Goal: Check status: Check status

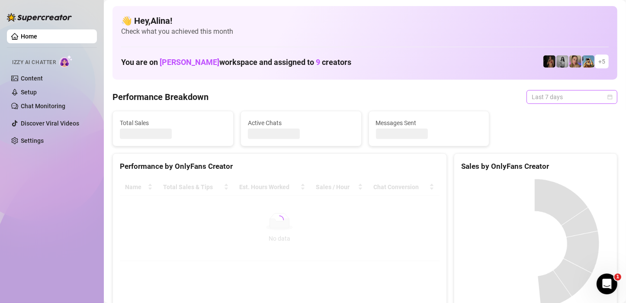
click at [569, 99] on span "Last 7 days" at bounding box center [572, 96] width 80 height 13
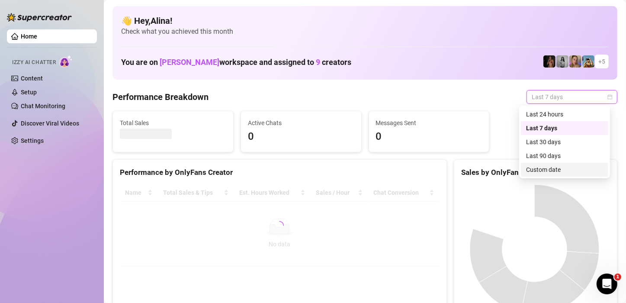
click at [536, 170] on div "Custom date" at bounding box center [564, 170] width 77 height 10
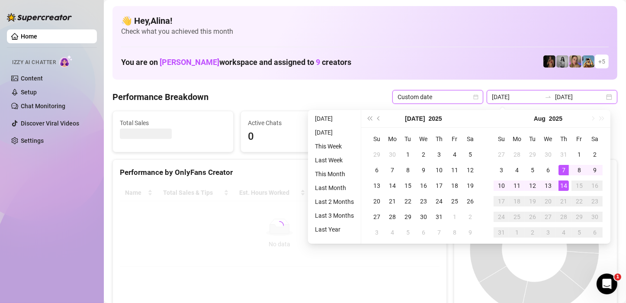
click at [511, 96] on input "[DATE]" at bounding box center [516, 97] width 49 height 10
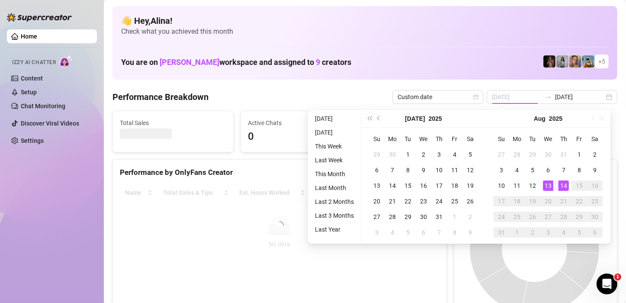
click at [560, 185] on div "14" at bounding box center [563, 185] width 10 height 10
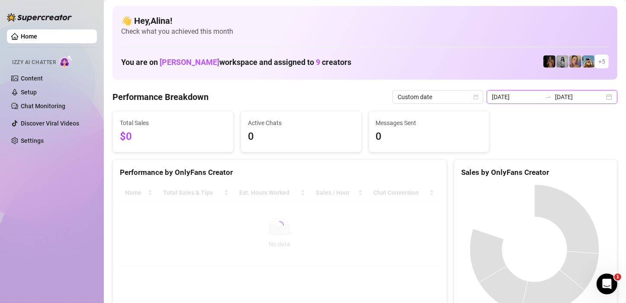
click at [524, 96] on input "[DATE]" at bounding box center [516, 97] width 49 height 10
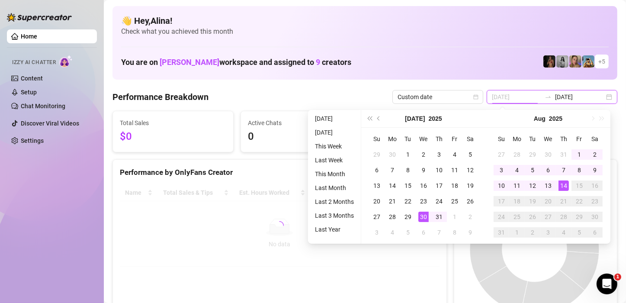
type input "[DATE]"
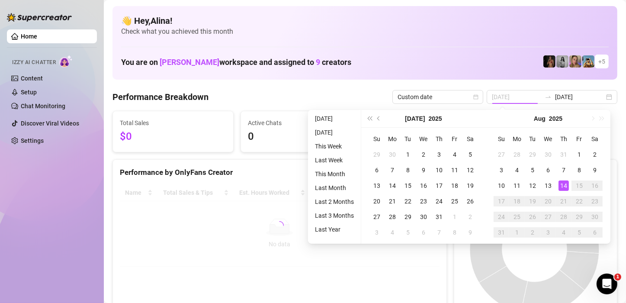
click at [560, 183] on div "14" at bounding box center [563, 185] width 10 height 10
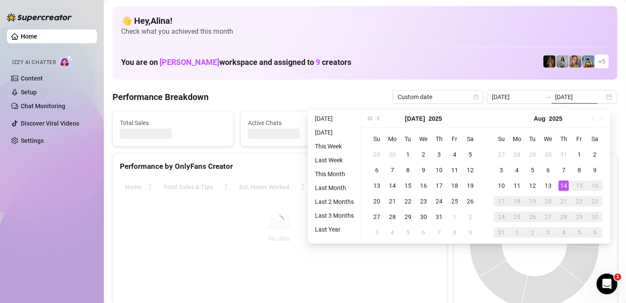
type input "[DATE]"
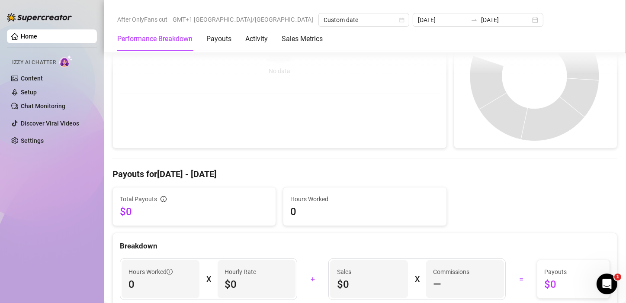
scroll to position [43, 0]
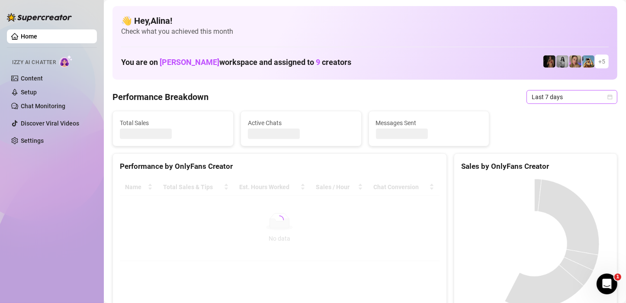
click at [587, 99] on span "Last 7 days" at bounding box center [572, 96] width 80 height 13
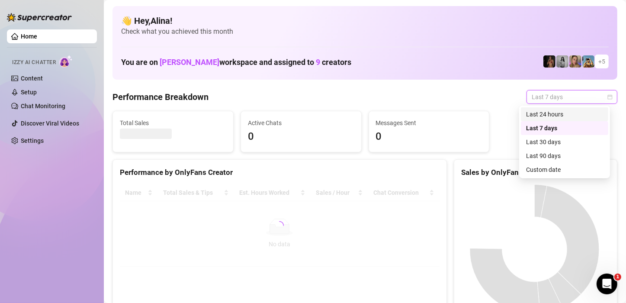
click at [561, 112] on div "Last 24 hours" at bounding box center [564, 114] width 77 height 10
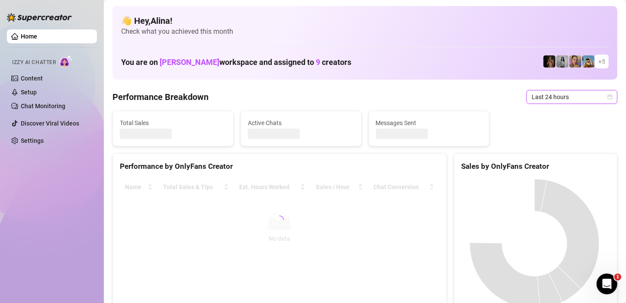
click at [555, 91] on span "Last 24 hours" at bounding box center [572, 96] width 80 height 13
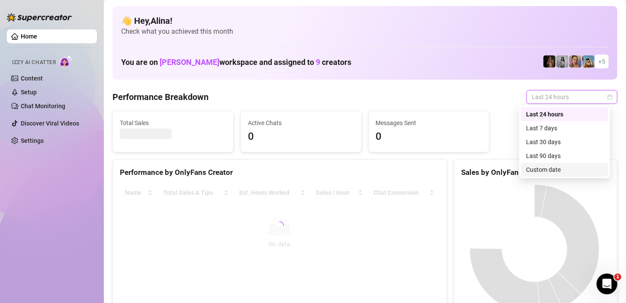
click at [545, 171] on div "Custom date" at bounding box center [564, 170] width 77 height 10
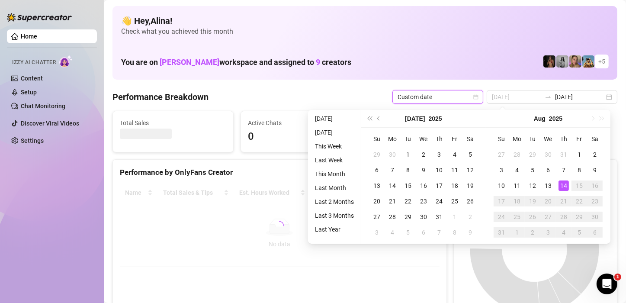
click at [561, 185] on div "14" at bounding box center [563, 185] width 10 height 10
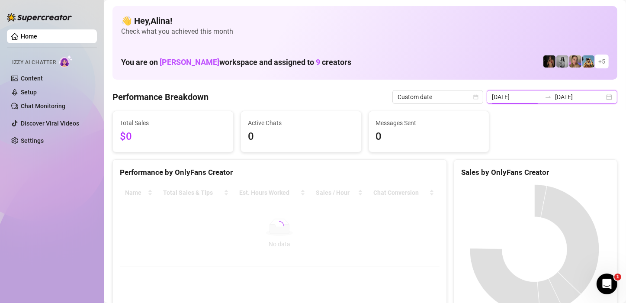
click at [512, 96] on input "[DATE]" at bounding box center [516, 97] width 49 height 10
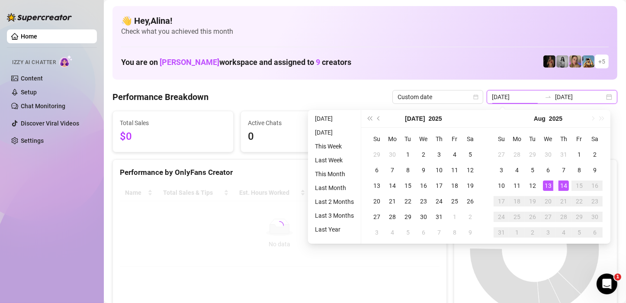
type input "[DATE]"
click at [565, 191] on td "14" at bounding box center [564, 186] width 16 height 16
click at [561, 185] on div "14" at bounding box center [563, 185] width 10 height 10
type input "[DATE]"
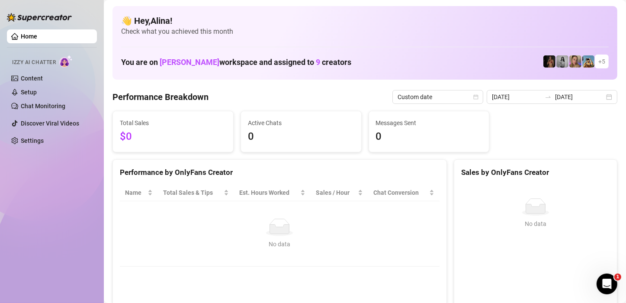
click at [290, 241] on div "No data" at bounding box center [279, 244] width 302 height 10
click at [536, 98] on input "[DATE]" at bounding box center [516, 97] width 49 height 10
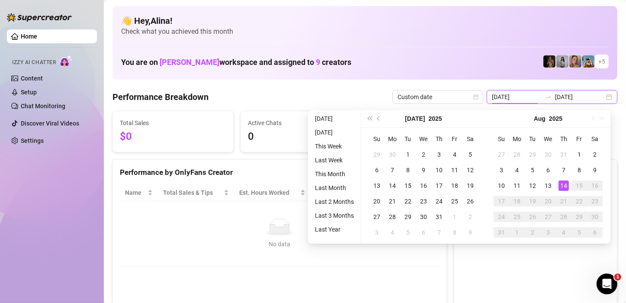
click at [565, 97] on input "[DATE]" at bounding box center [579, 97] width 49 height 10
click at [480, 70] on div "You are on [PERSON_NAME] workspace and assigned to 9 creators + 5" at bounding box center [365, 61] width 488 height 19
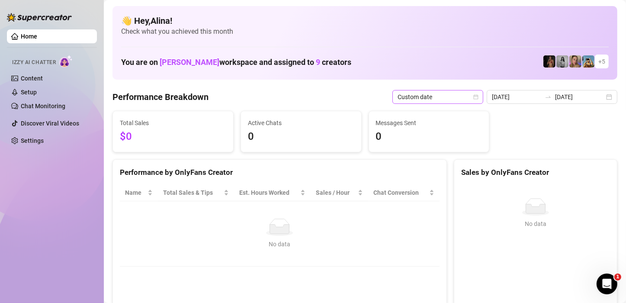
click at [427, 99] on span "Custom date" at bounding box center [438, 96] width 80 height 13
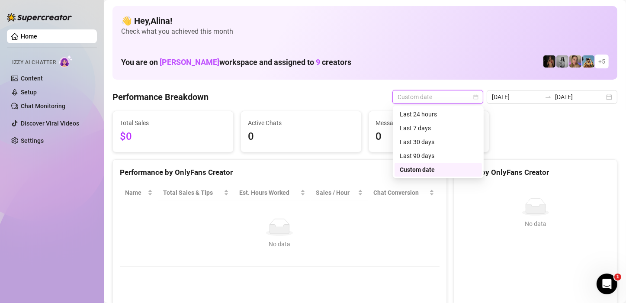
click at [427, 99] on span "Custom date" at bounding box center [438, 96] width 80 height 13
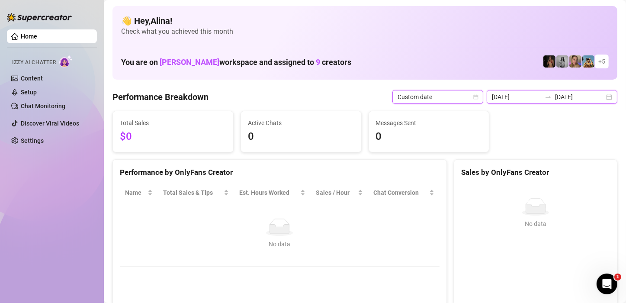
click at [516, 99] on input "[DATE]" at bounding box center [516, 97] width 49 height 10
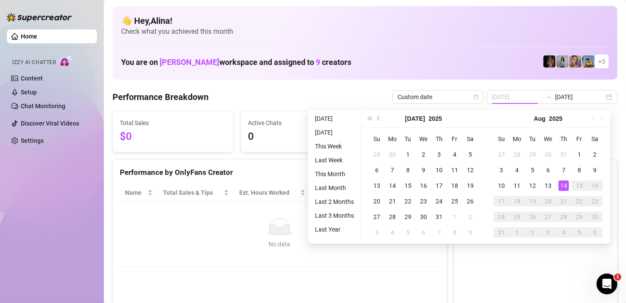
click at [559, 186] on div "14" at bounding box center [563, 185] width 10 height 10
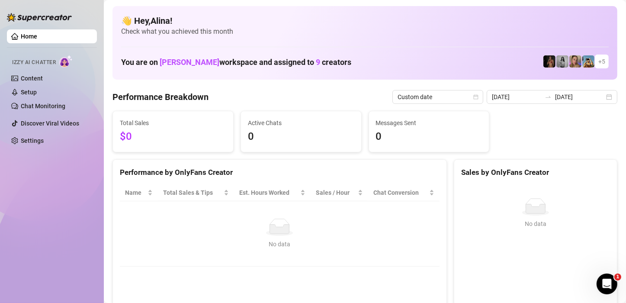
click at [521, 115] on div "Total Sales $0 Active Chats 0 Messages Sent 0" at bounding box center [365, 132] width 512 height 42
drag, startPoint x: 128, startPoint y: 102, endPoint x: 130, endPoint y: 123, distance: 21.3
click at [135, 130] on span "$0" at bounding box center [173, 136] width 106 height 16
click at [520, 96] on input "[DATE]" at bounding box center [516, 97] width 49 height 10
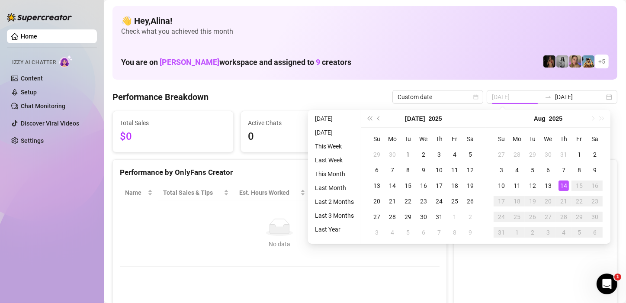
click at [558, 184] on div "14" at bounding box center [563, 185] width 10 height 10
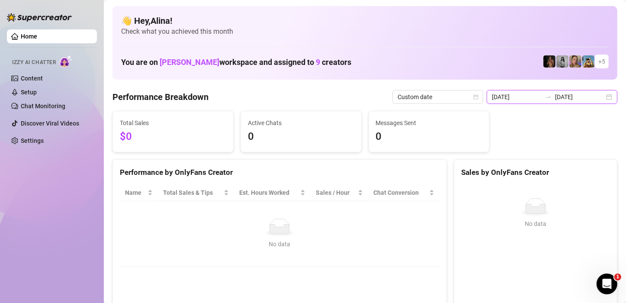
click at [511, 99] on input "[DATE]" at bounding box center [516, 97] width 49 height 10
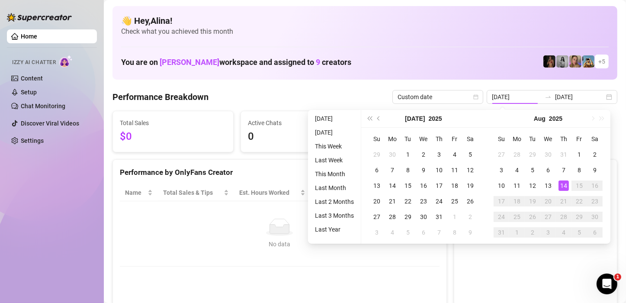
click at [484, 62] on div "You are on [PERSON_NAME] workspace and assigned to 9 creators + 5" at bounding box center [365, 61] width 488 height 19
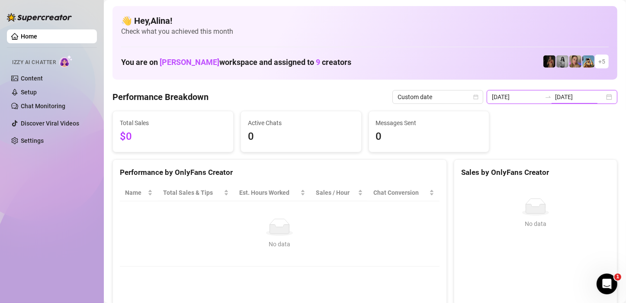
click at [555, 96] on input "[DATE]" at bounding box center [579, 97] width 49 height 10
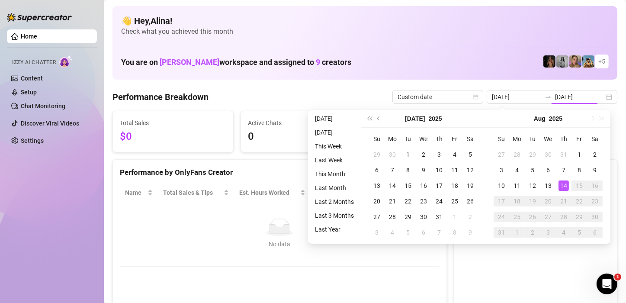
click at [500, 71] on div "You are on [PERSON_NAME] workspace and assigned to 9 creators + 5" at bounding box center [365, 61] width 488 height 19
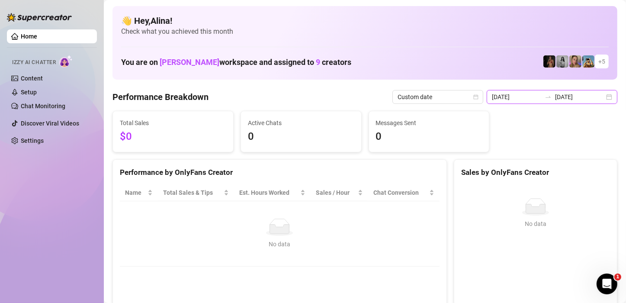
click at [518, 100] on input "[DATE]" at bounding box center [516, 97] width 49 height 10
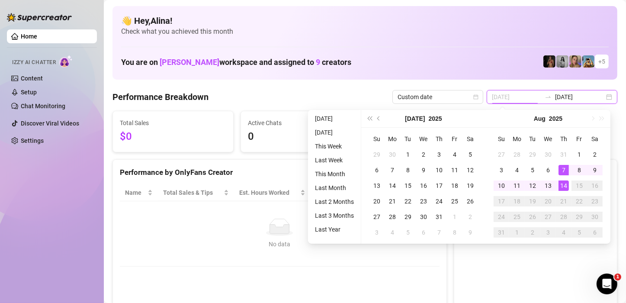
type input "[DATE]"
click at [567, 183] on div "14" at bounding box center [563, 185] width 10 height 10
click at [565, 183] on div "14" at bounding box center [563, 185] width 10 height 10
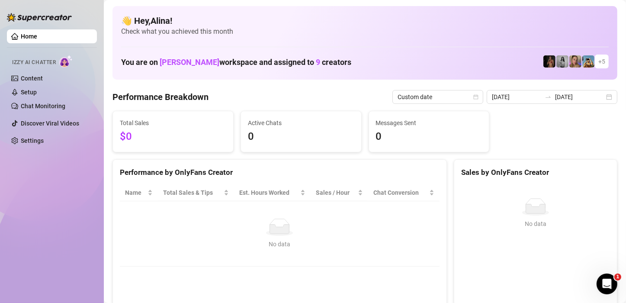
click at [522, 112] on div "Total Sales $0 Active Chats 0 Messages Sent 0" at bounding box center [365, 132] width 512 height 42
click at [555, 98] on input "[DATE]" at bounding box center [579, 97] width 49 height 10
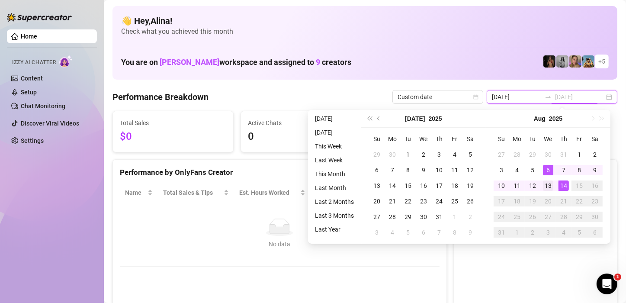
type input "[DATE]"
click at [550, 184] on div "13" at bounding box center [548, 185] width 10 height 10
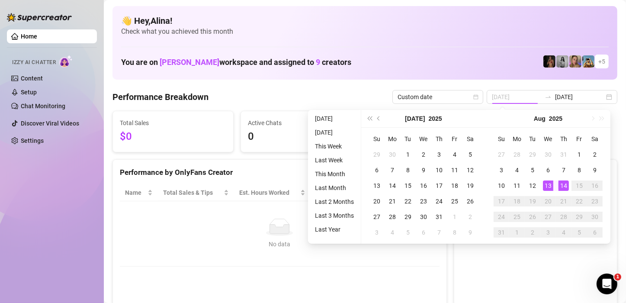
click at [562, 188] on div "14" at bounding box center [563, 185] width 10 height 10
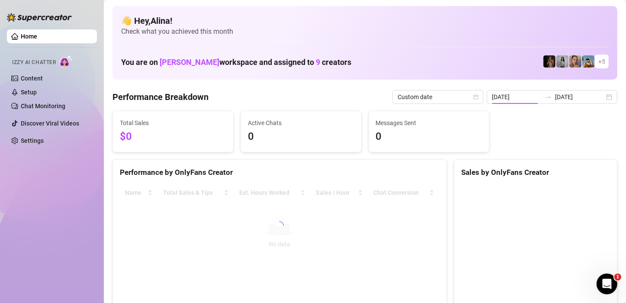
type input "[DATE]"
click at [506, 96] on input "[DATE]" at bounding box center [516, 97] width 49 height 10
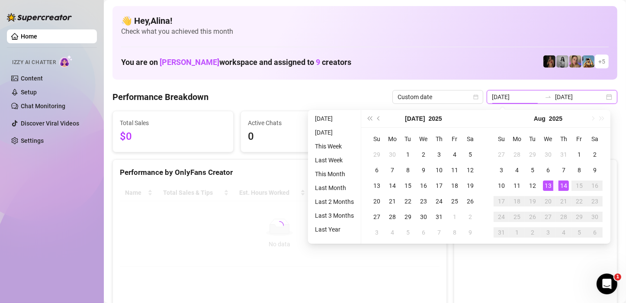
type input "[DATE]"
click at [459, 96] on span "Custom date" at bounding box center [438, 96] width 80 height 13
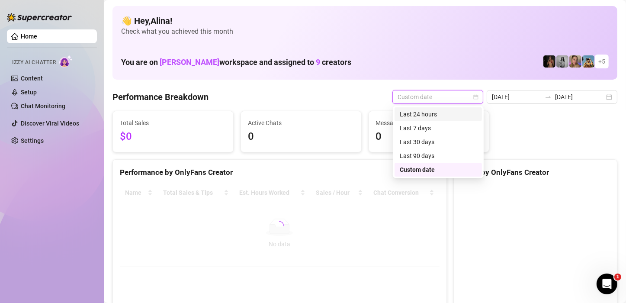
click at [429, 113] on div "Last 24 hours" at bounding box center [438, 114] width 77 height 10
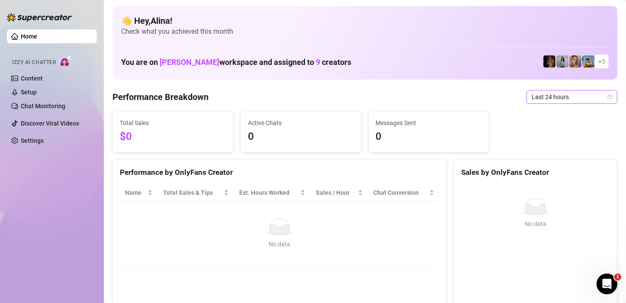
click at [541, 99] on span "Last 24 hours" at bounding box center [572, 96] width 80 height 13
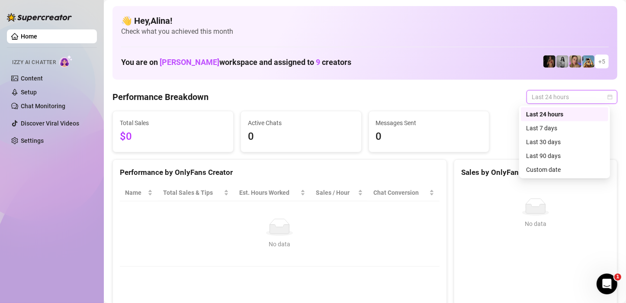
click at [543, 117] on div "Last 24 hours" at bounding box center [564, 114] width 77 height 10
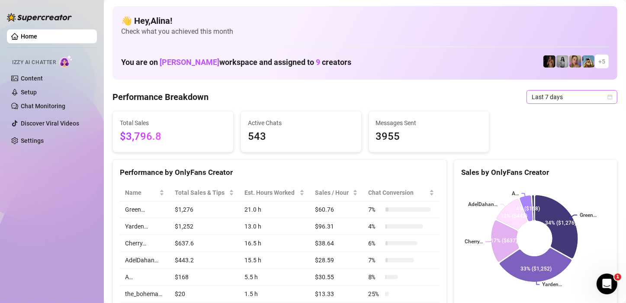
click at [581, 99] on span "Last 7 days" at bounding box center [572, 96] width 80 height 13
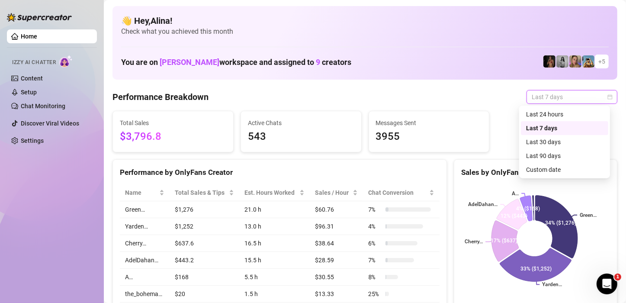
click at [571, 112] on div "Last 24 hours" at bounding box center [564, 114] width 77 height 10
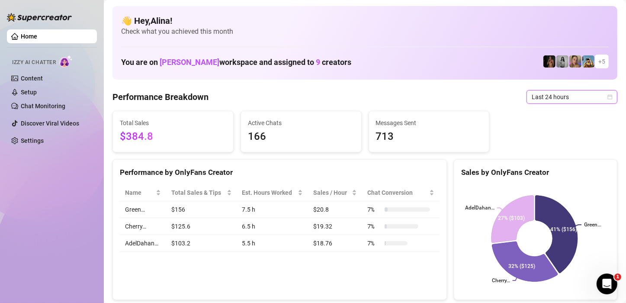
click at [571, 99] on span "Last 24 hours" at bounding box center [572, 96] width 80 height 13
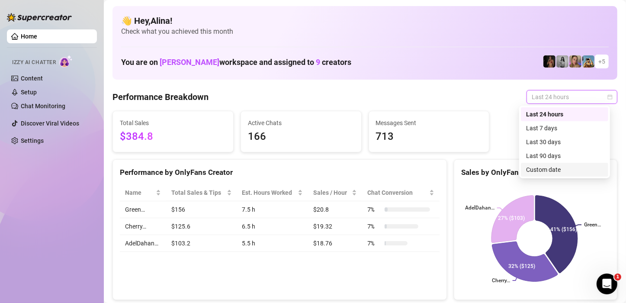
click at [546, 166] on div "Custom date" at bounding box center [564, 170] width 77 height 10
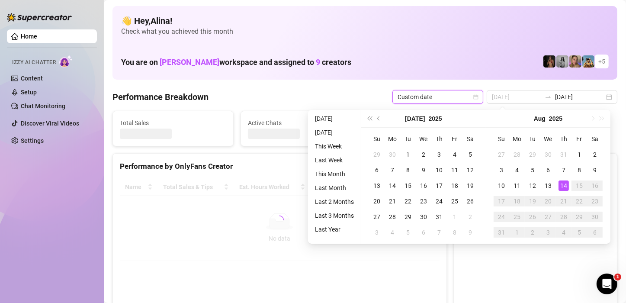
click at [564, 184] on div "14" at bounding box center [563, 185] width 10 height 10
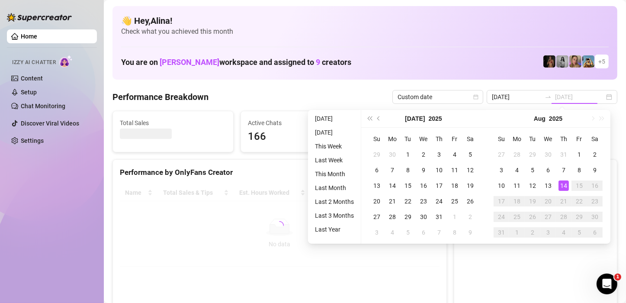
click at [564, 183] on div "14" at bounding box center [563, 185] width 10 height 10
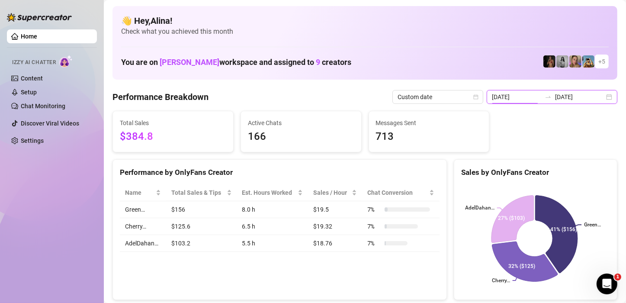
click at [531, 96] on input "[DATE]" at bounding box center [516, 97] width 49 height 10
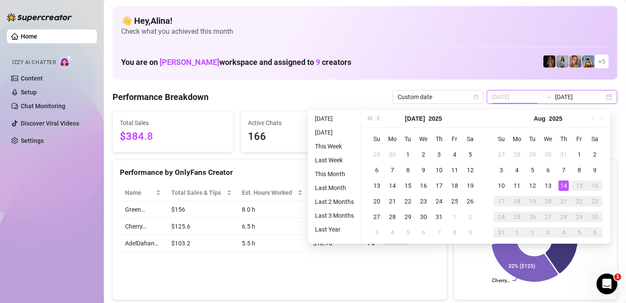
type input "[DATE]"
click at [561, 181] on div "14" at bounding box center [563, 185] width 10 height 10
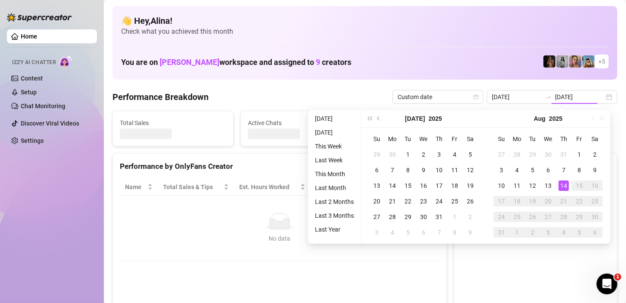
type input "[DATE]"
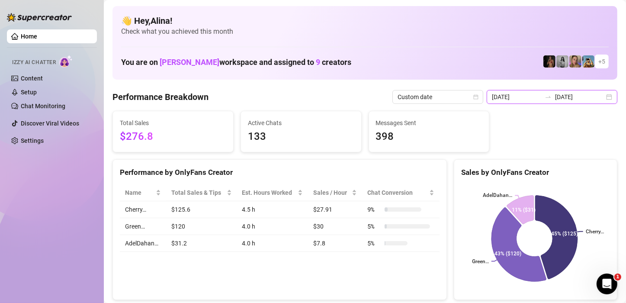
click at [520, 98] on input "[DATE]" at bounding box center [516, 97] width 49 height 10
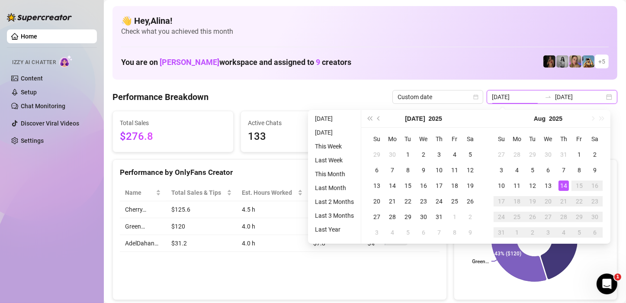
click at [520, 98] on input "[DATE]" at bounding box center [516, 97] width 49 height 10
type input "[DATE]"
click at [561, 186] on div "14" at bounding box center [563, 185] width 10 height 10
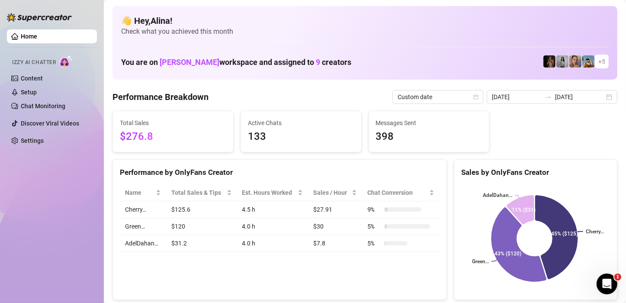
click at [523, 120] on div "Total Sales $276.8 Active Chats 133 Messages Sent 398" at bounding box center [365, 132] width 512 height 42
